Goal: Task Accomplishment & Management: Manage account settings

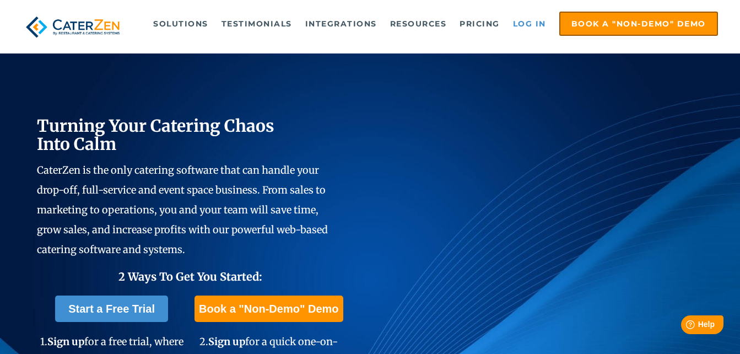
click at [527, 27] on link "Log in" at bounding box center [529, 24] width 44 height 22
click at [534, 19] on link "Log in" at bounding box center [529, 24] width 44 height 22
click at [533, 25] on link "Log in" at bounding box center [529, 24] width 44 height 22
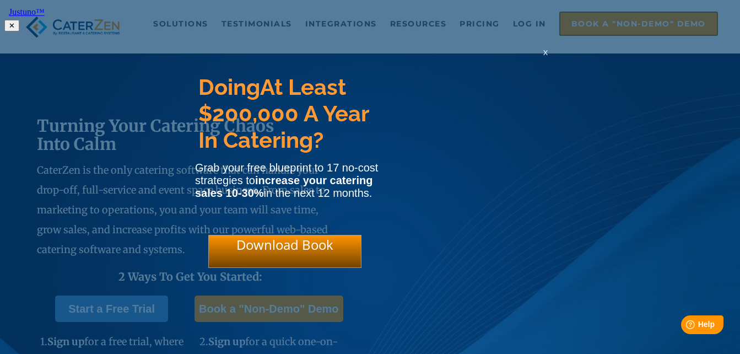
click at [547, 57] on span "x" at bounding box center [545, 52] width 4 height 10
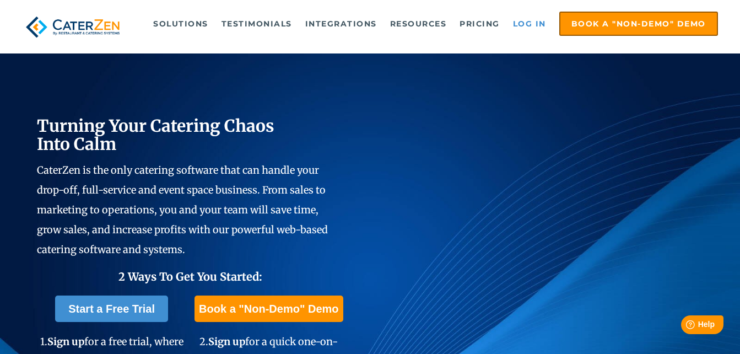
click at [533, 23] on link "Log in" at bounding box center [529, 24] width 44 height 22
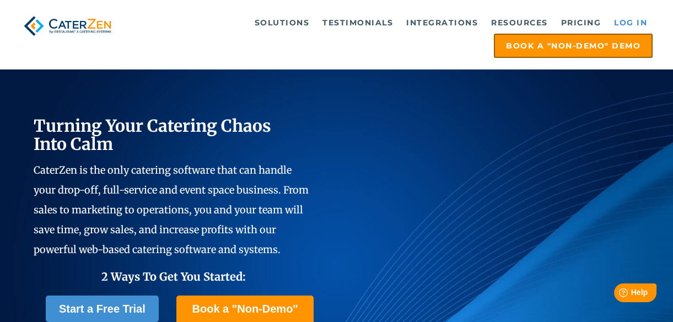
click at [625, 24] on link "Log in" at bounding box center [630, 23] width 44 height 22
click at [636, 23] on link "Log in" at bounding box center [630, 23] width 44 height 22
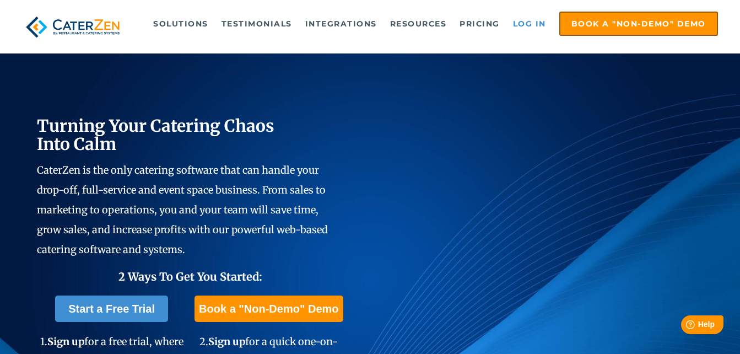
click at [524, 24] on link "Log in" at bounding box center [529, 24] width 44 height 22
